Goal: Task Accomplishment & Management: Use online tool/utility

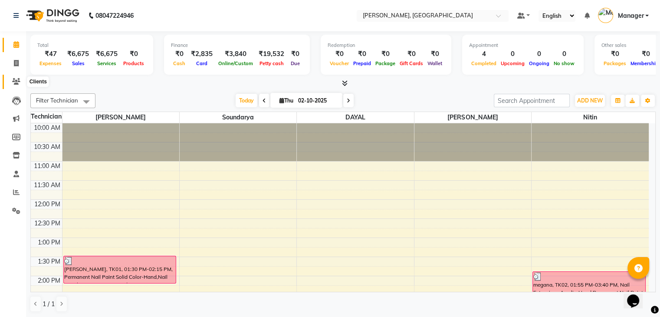
click at [22, 85] on span at bounding box center [16, 82] width 15 height 10
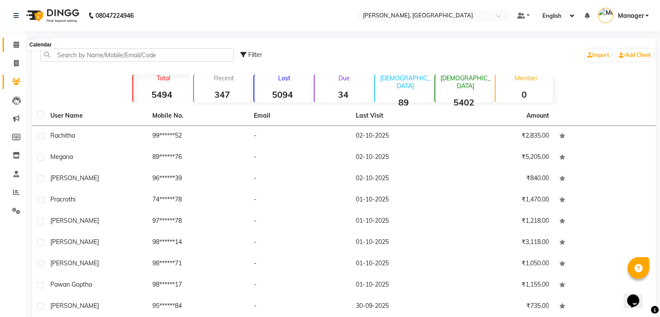
click at [15, 44] on icon at bounding box center [16, 44] width 6 height 7
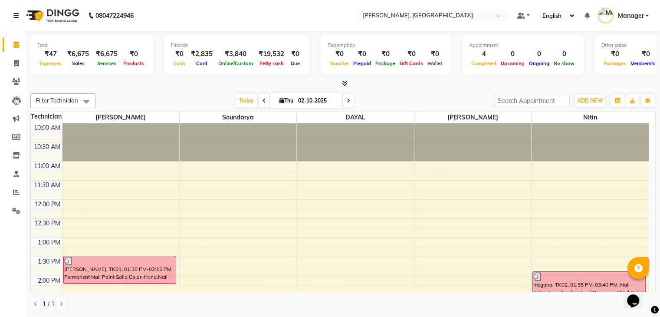
click at [343, 85] on icon at bounding box center [345, 83] width 6 height 7
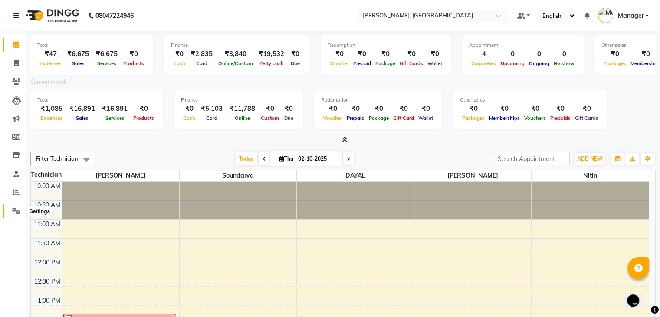
click at [10, 209] on span at bounding box center [16, 211] width 15 height 10
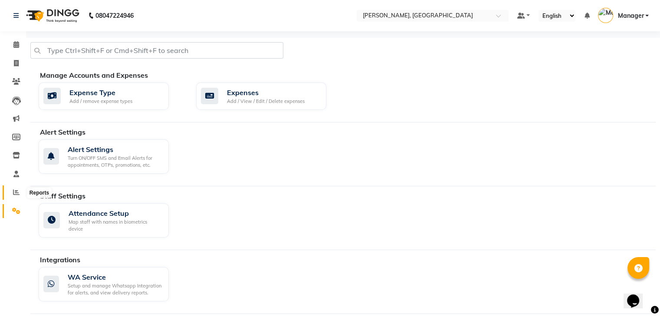
click at [17, 191] on icon at bounding box center [16, 192] width 7 height 7
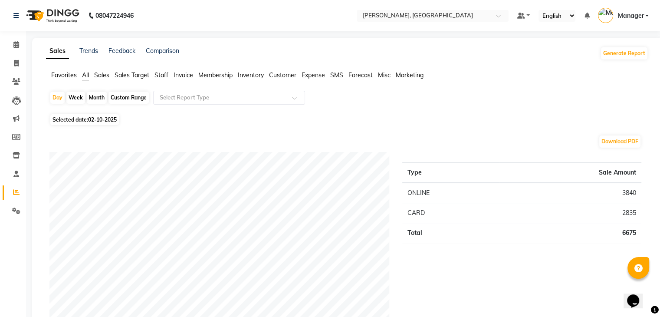
click at [165, 75] on span "Staff" at bounding box center [161, 75] width 14 height 8
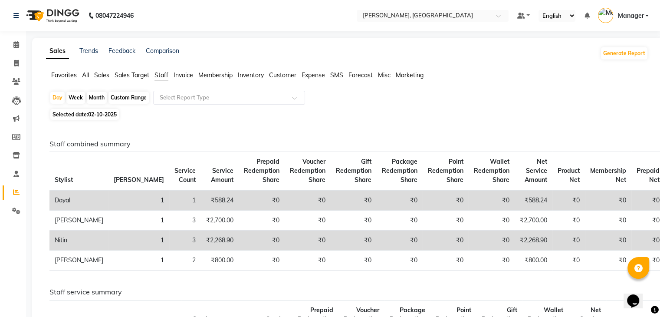
click at [191, 76] on span "Invoice" at bounding box center [184, 75] width 20 height 8
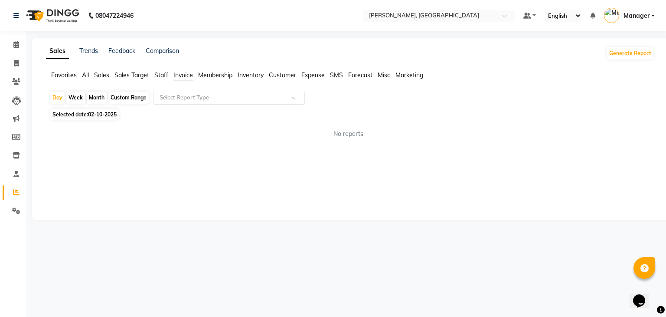
click at [201, 103] on div "Select Report Type" at bounding box center [229, 98] width 152 height 14
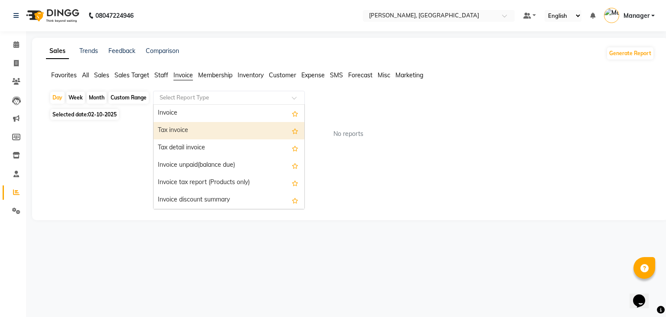
click at [201, 122] on div "Tax invoice" at bounding box center [229, 130] width 151 height 17
select select "full_report"
select select "csv"
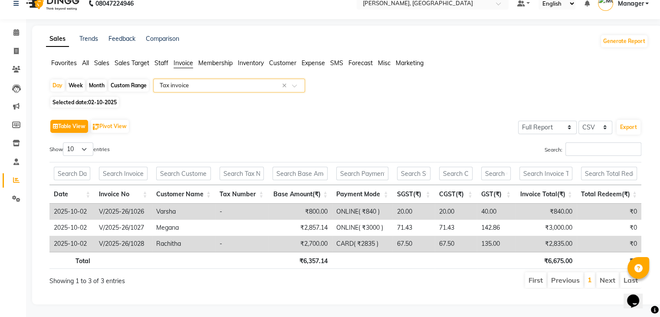
scroll to position [19, 0]
